Goal: Information Seeking & Learning: Learn about a topic

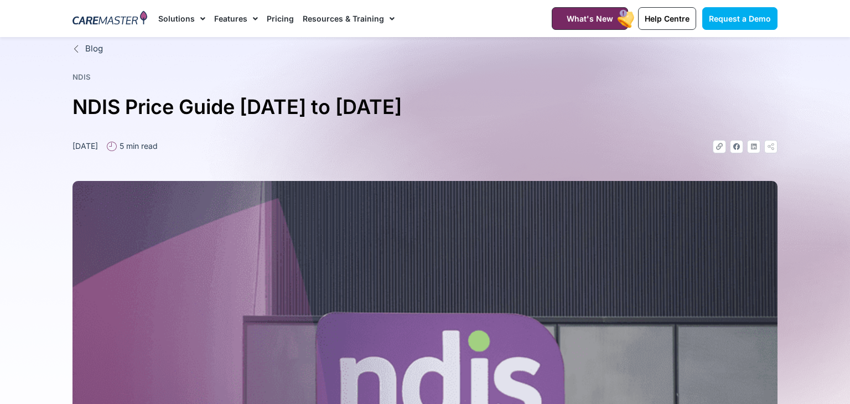
click at [287, 20] on link "Pricing" at bounding box center [280, 18] width 27 height 37
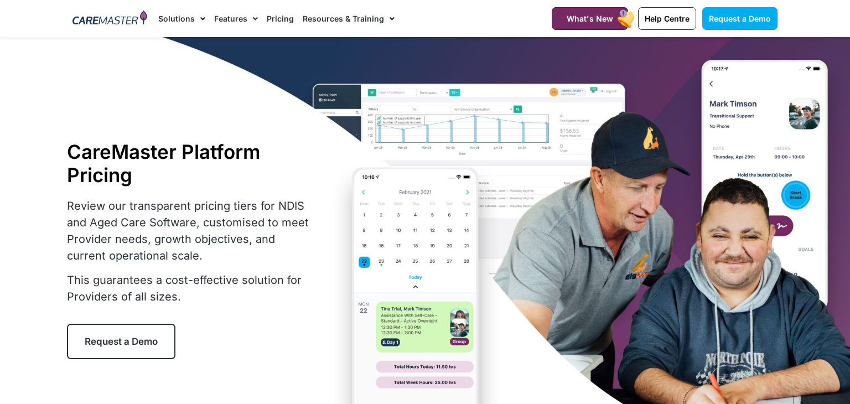
click at [277, 19] on link "Pricing" at bounding box center [280, 18] width 27 height 37
